Goal: Task Accomplishment & Management: Manage account settings

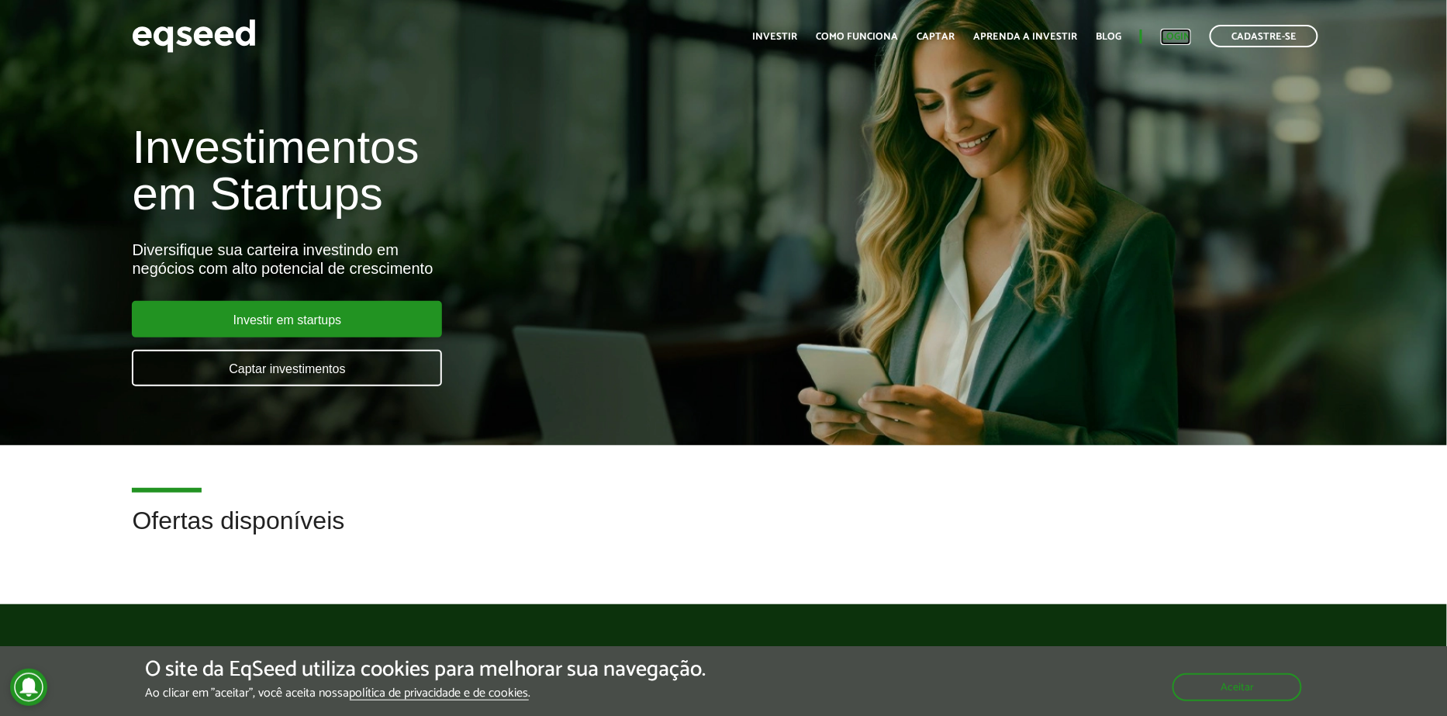
click at [1191, 35] on link "Login" at bounding box center [1176, 37] width 30 height 10
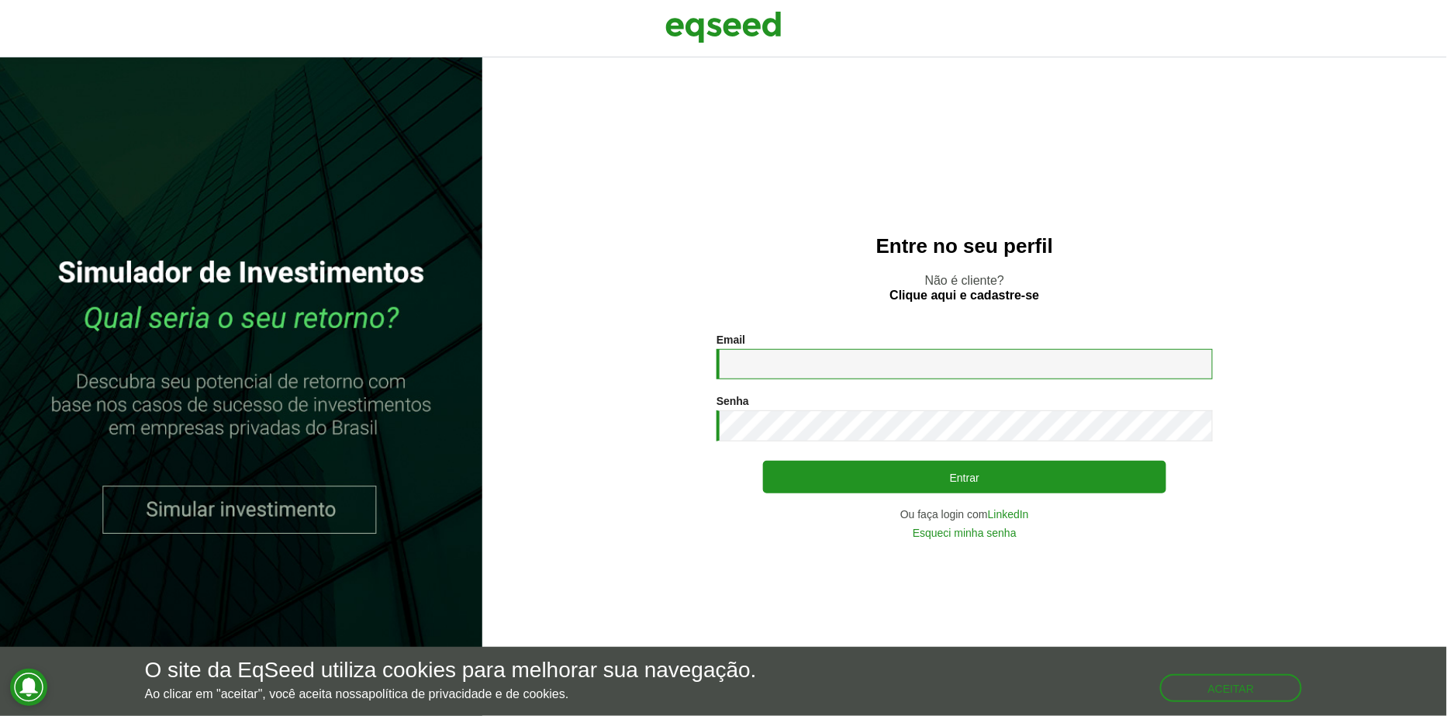
click at [838, 371] on input "Email *" at bounding box center [965, 364] width 496 height 30
type input "**********"
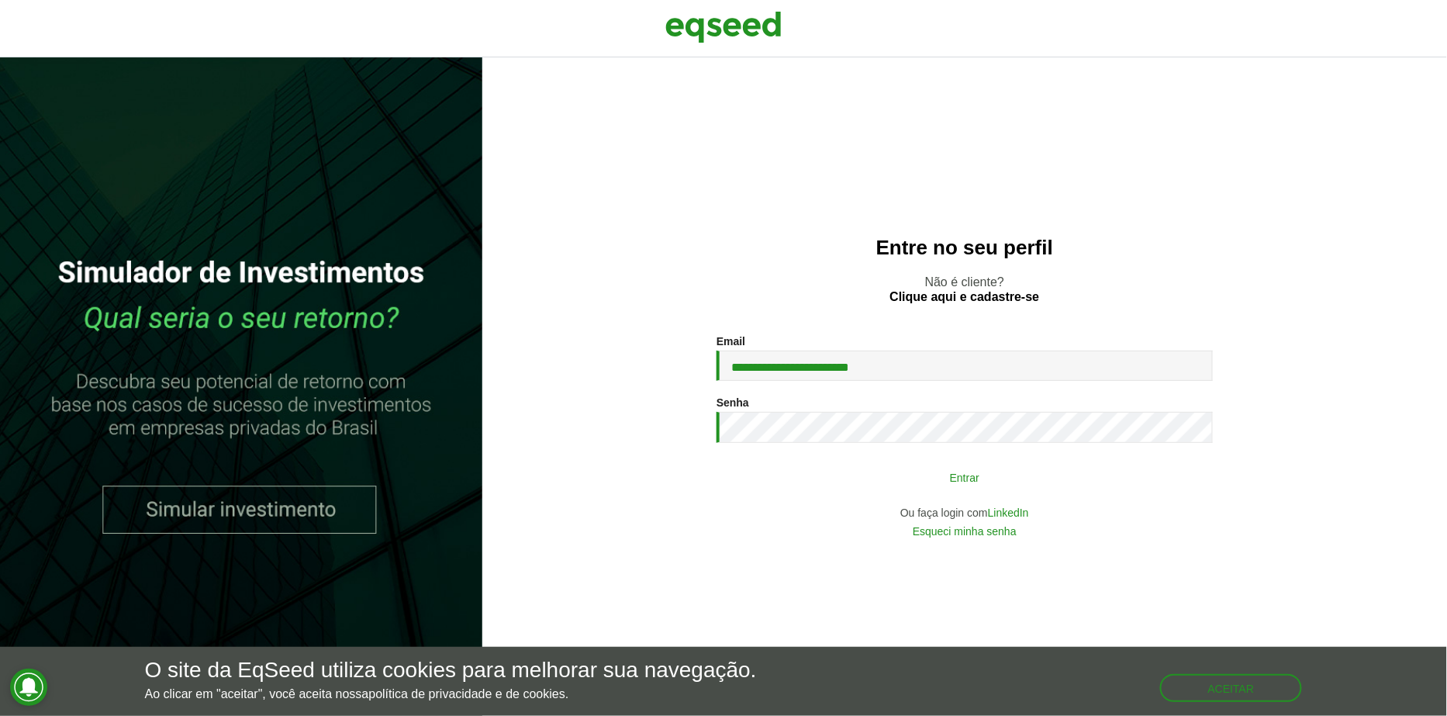
click at [847, 467] on button "Entrar" at bounding box center [964, 476] width 403 height 29
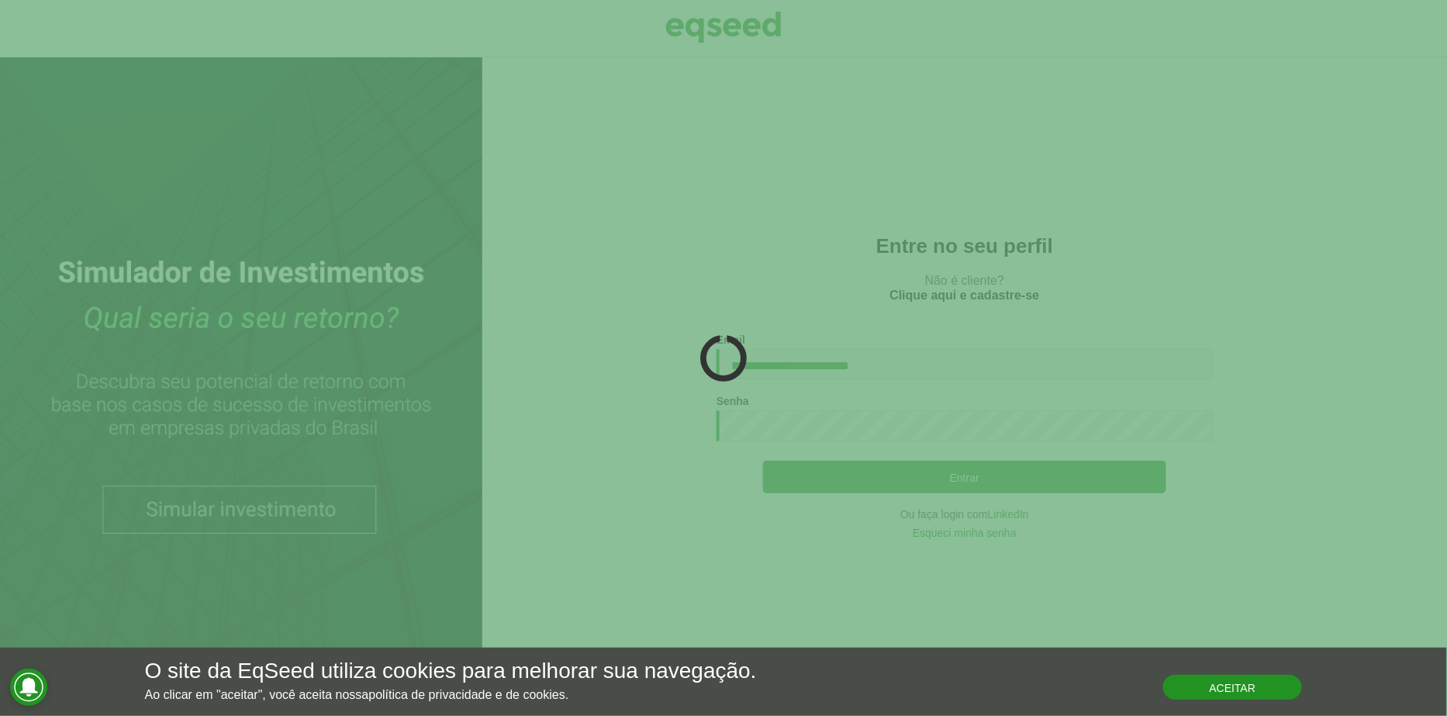
click at [1174, 687] on button "Aceitar" at bounding box center [1233, 687] width 140 height 25
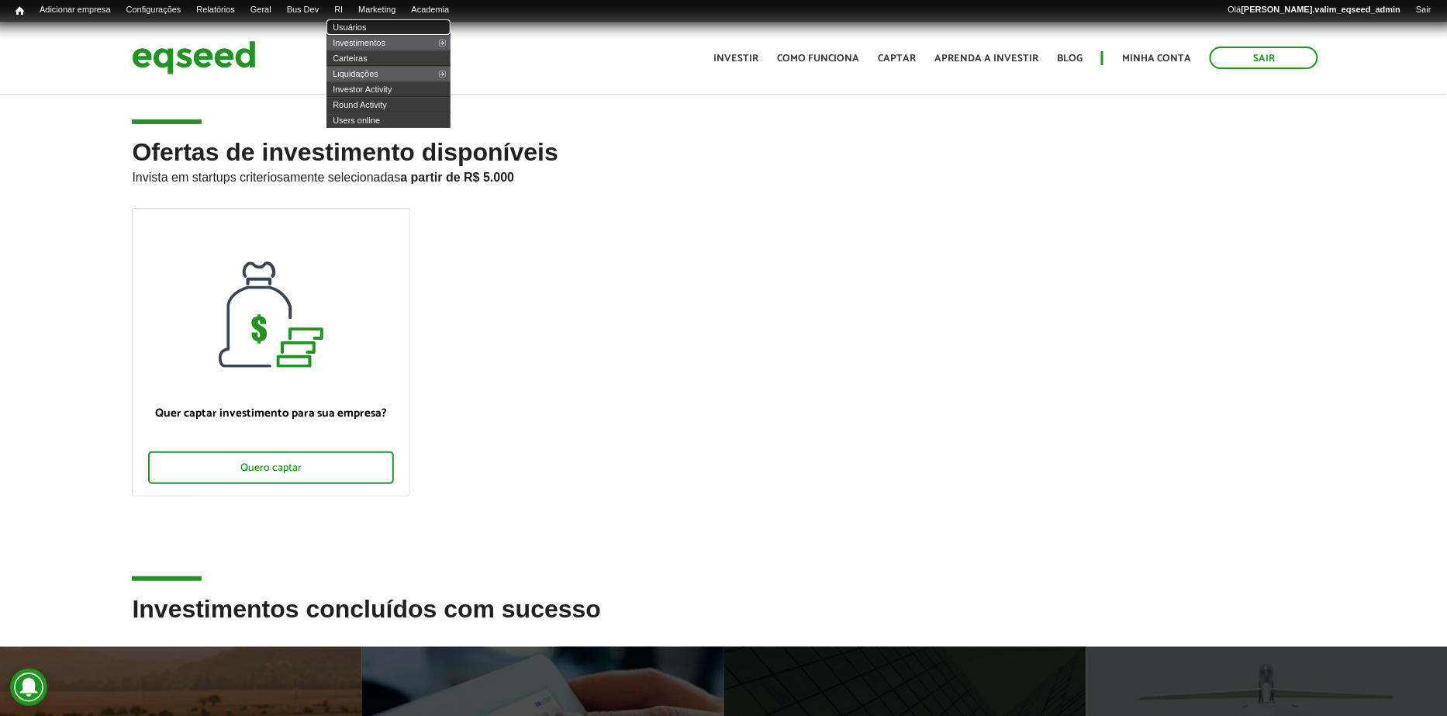
click at [358, 21] on link "Usuários" at bounding box center [389, 27] width 124 height 16
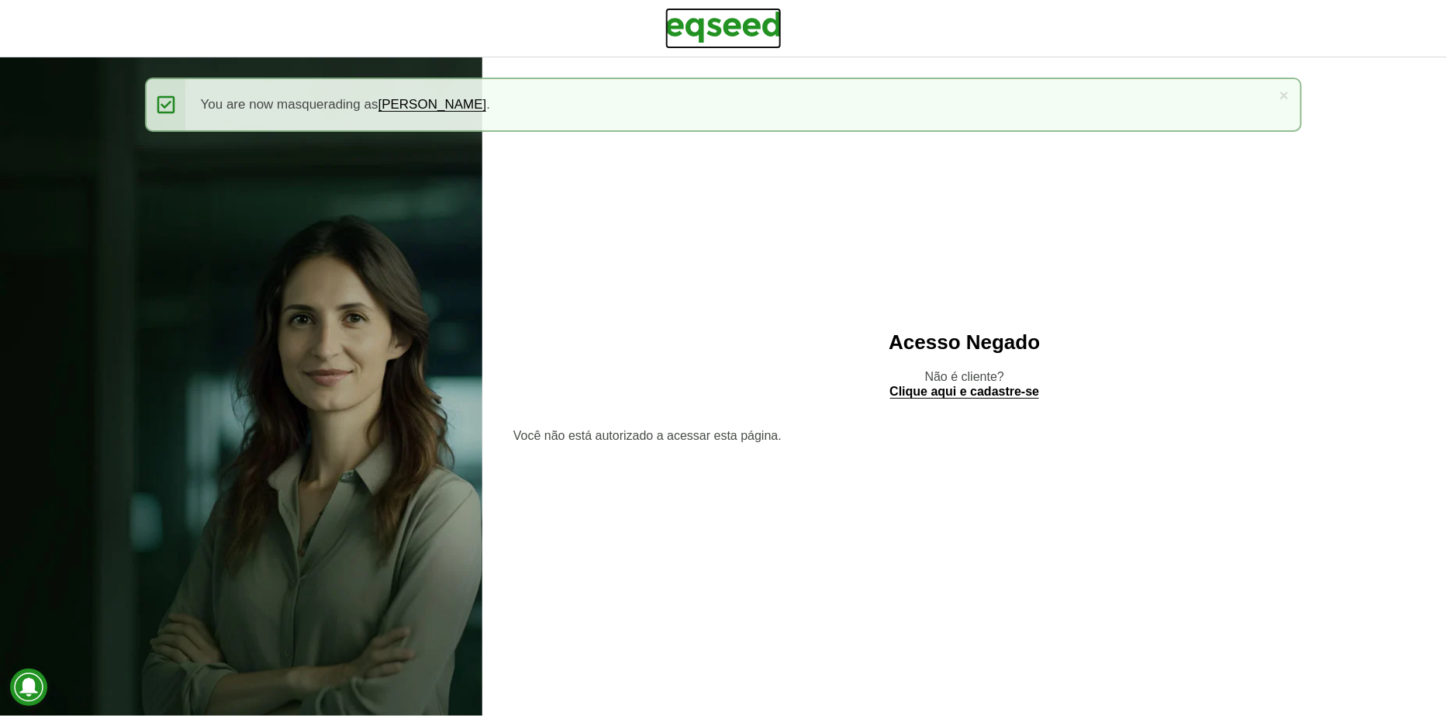
click at [697, 24] on img at bounding box center [724, 27] width 116 height 39
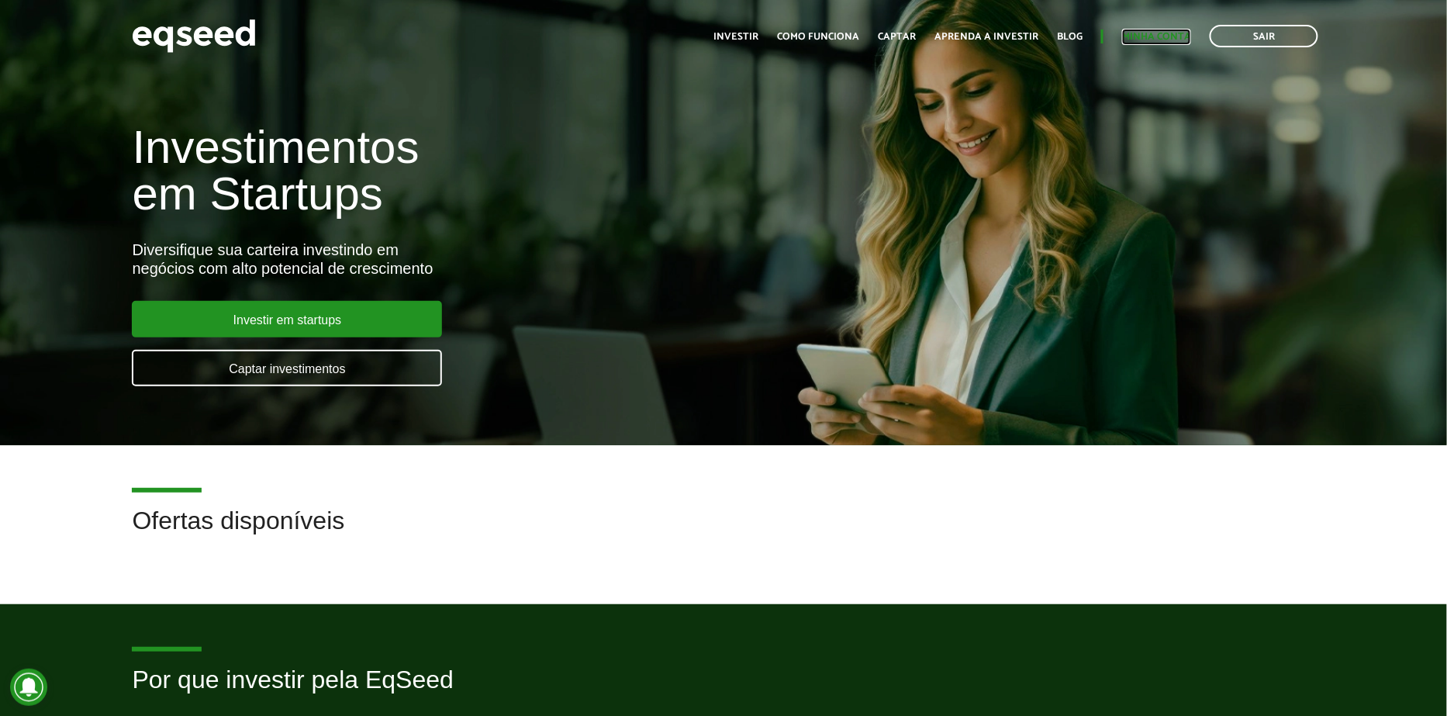
click at [1158, 34] on link "Minha conta" at bounding box center [1156, 37] width 69 height 10
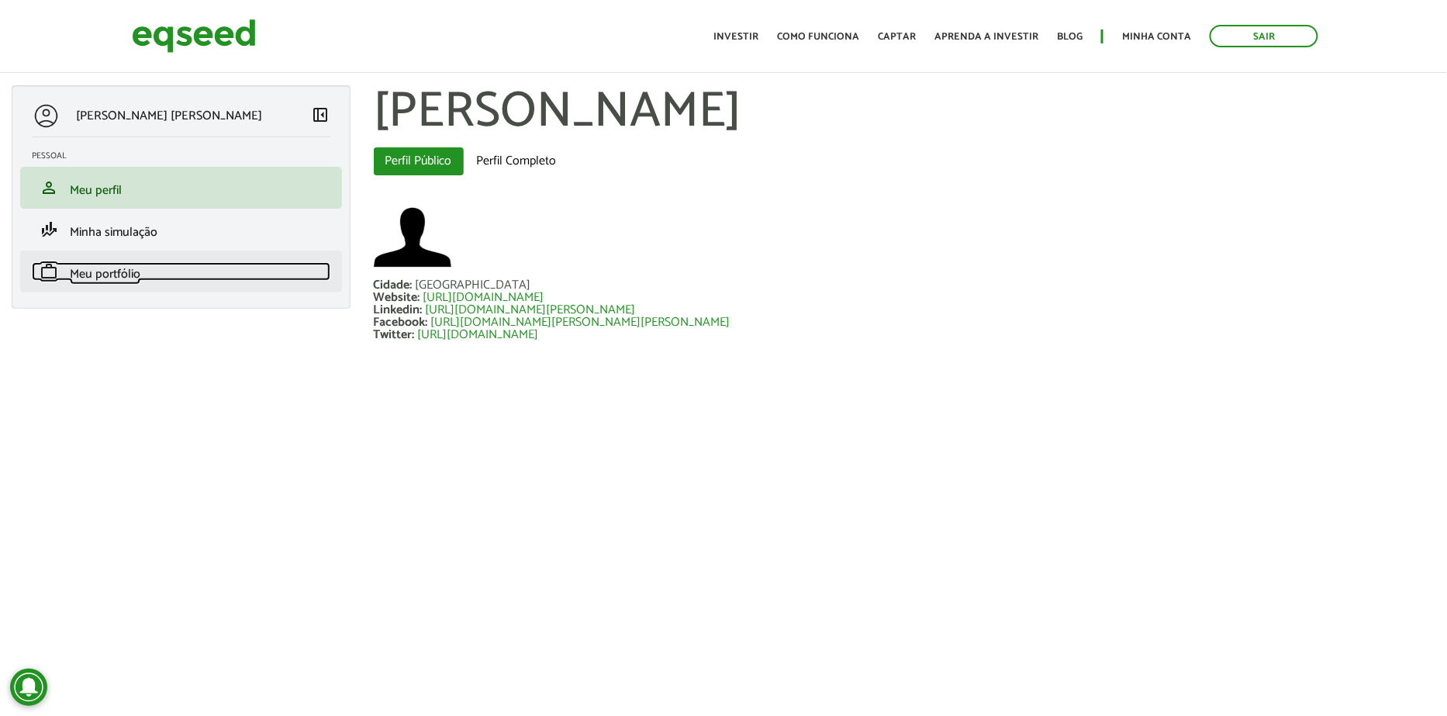
click at [99, 271] on span "Meu portfólio" at bounding box center [105, 274] width 71 height 21
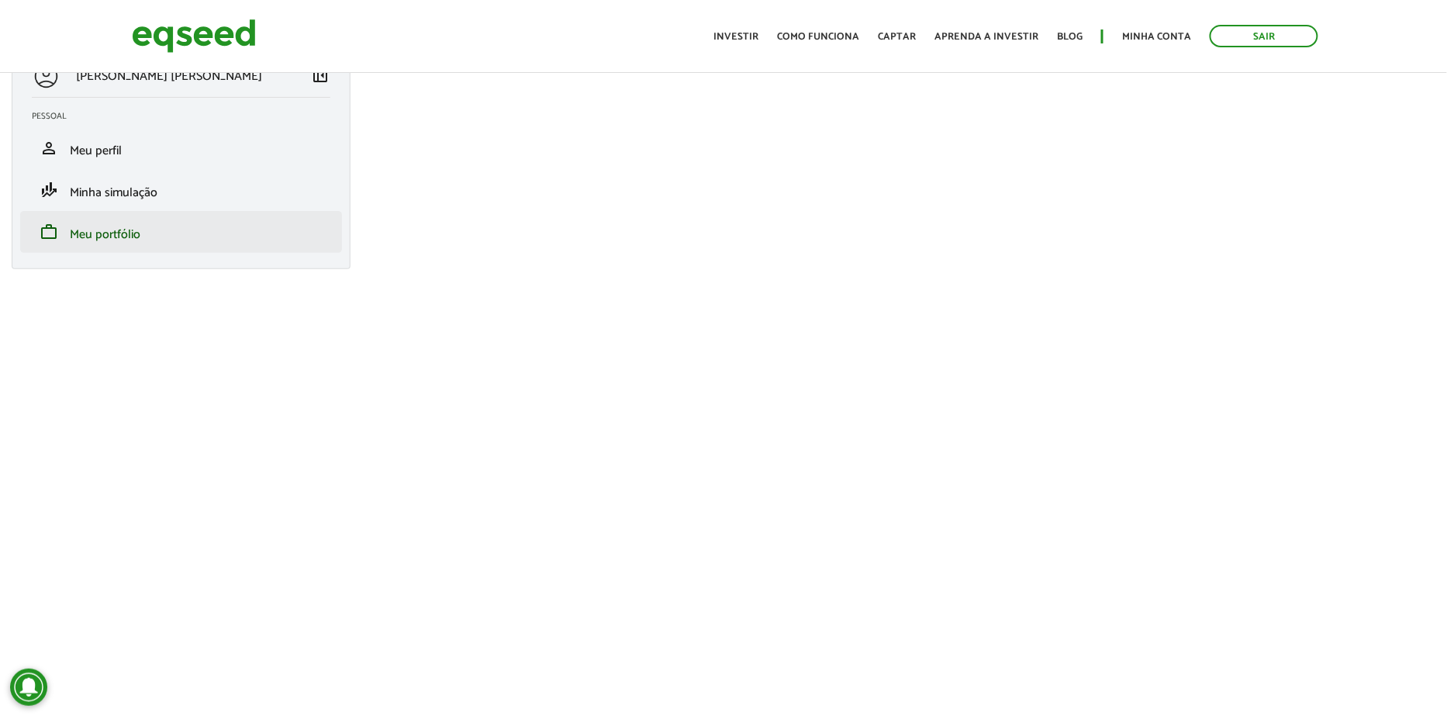
scroll to position [62, 0]
